Goal: Check status

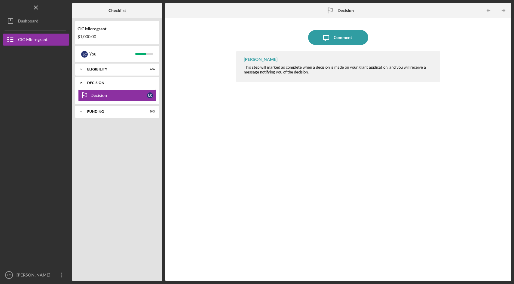
click at [83, 81] on icon "Icon/Expander" at bounding box center [81, 83] width 12 height 12
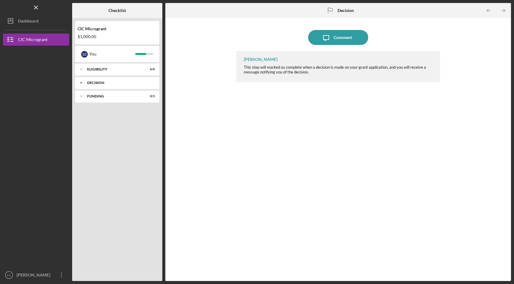
click at [83, 81] on icon "Icon/Expander" at bounding box center [81, 83] width 12 height 12
